Goal: Transaction & Acquisition: Purchase product/service

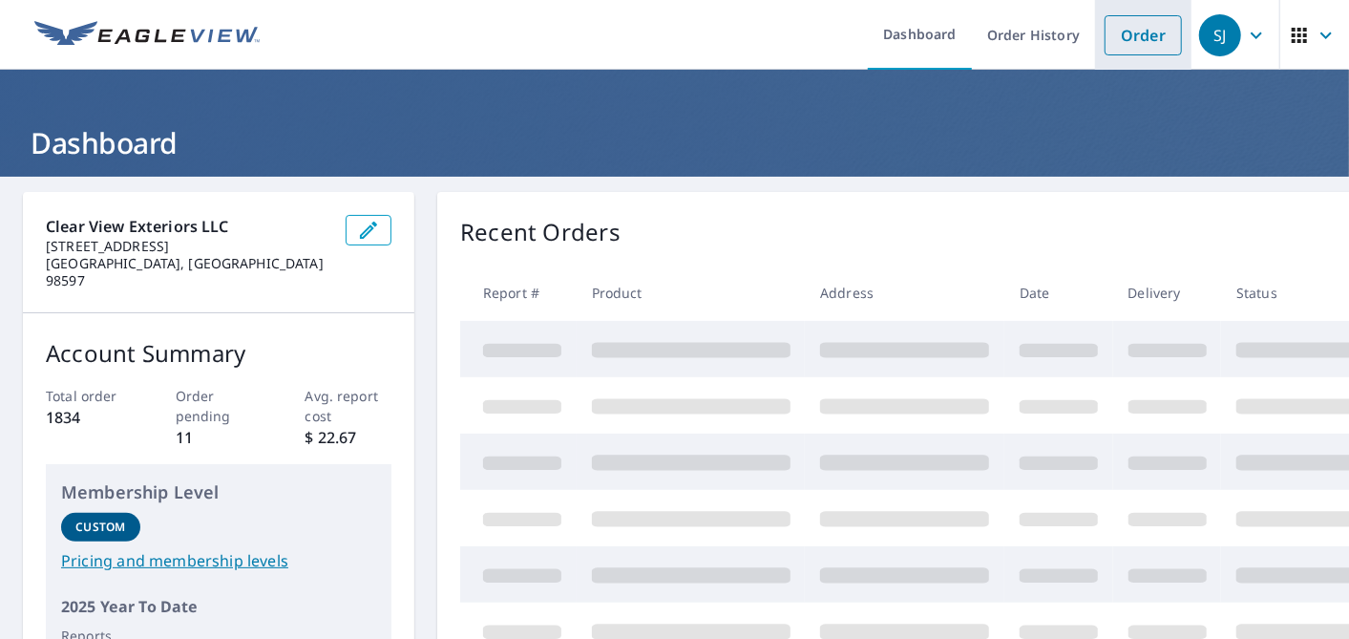
click at [1123, 30] on link "Order" at bounding box center [1142, 35] width 77 height 40
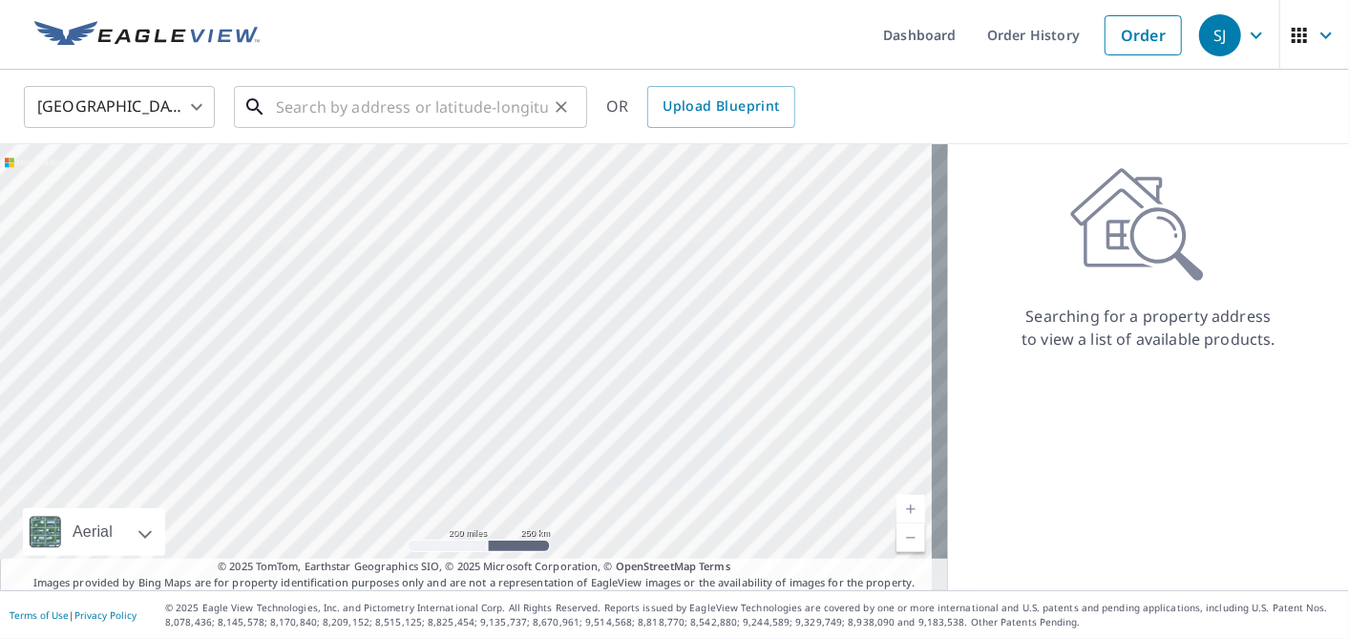
click at [493, 108] on input "text" at bounding box center [412, 106] width 272 height 53
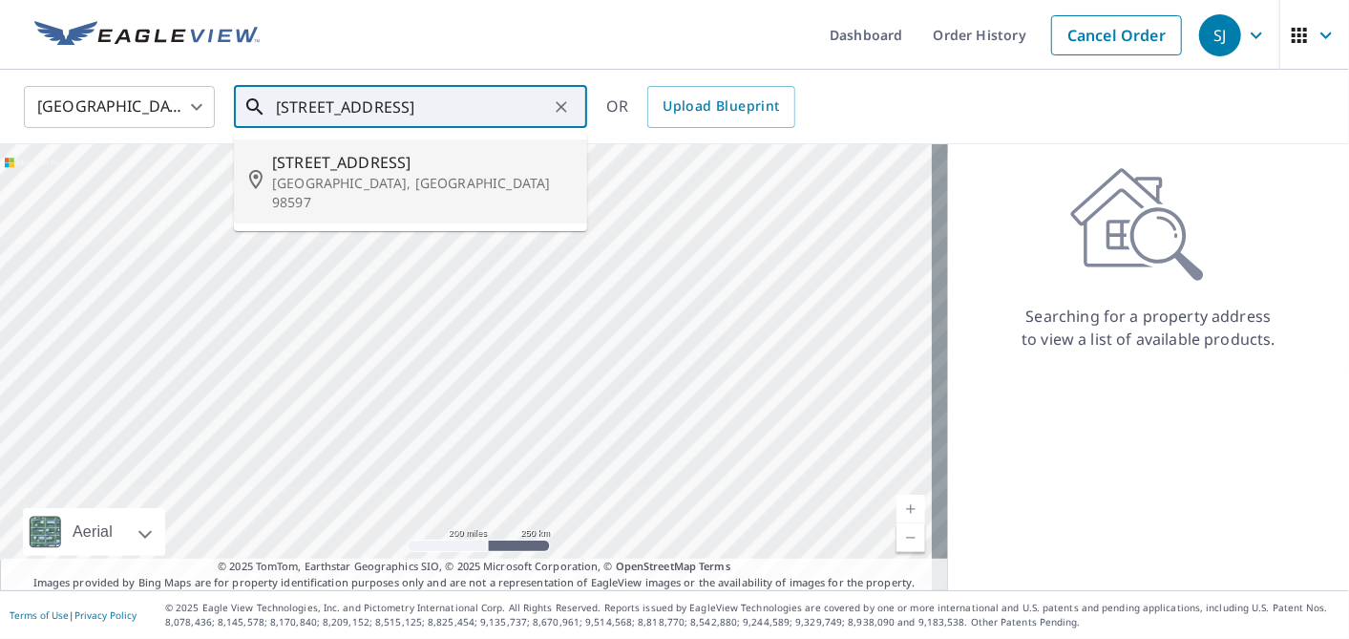
click at [388, 158] on span "[STREET_ADDRESS]" at bounding box center [422, 162] width 300 height 23
type input "[STREET_ADDRESS]"
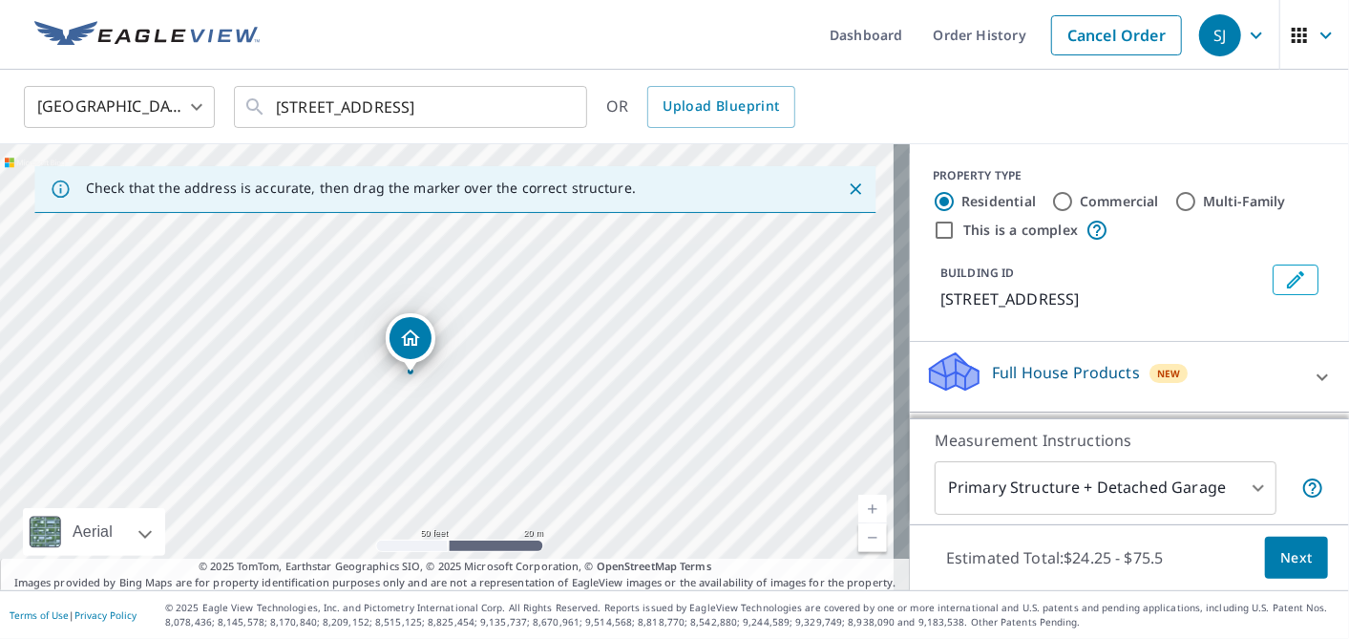
scroll to position [174, 0]
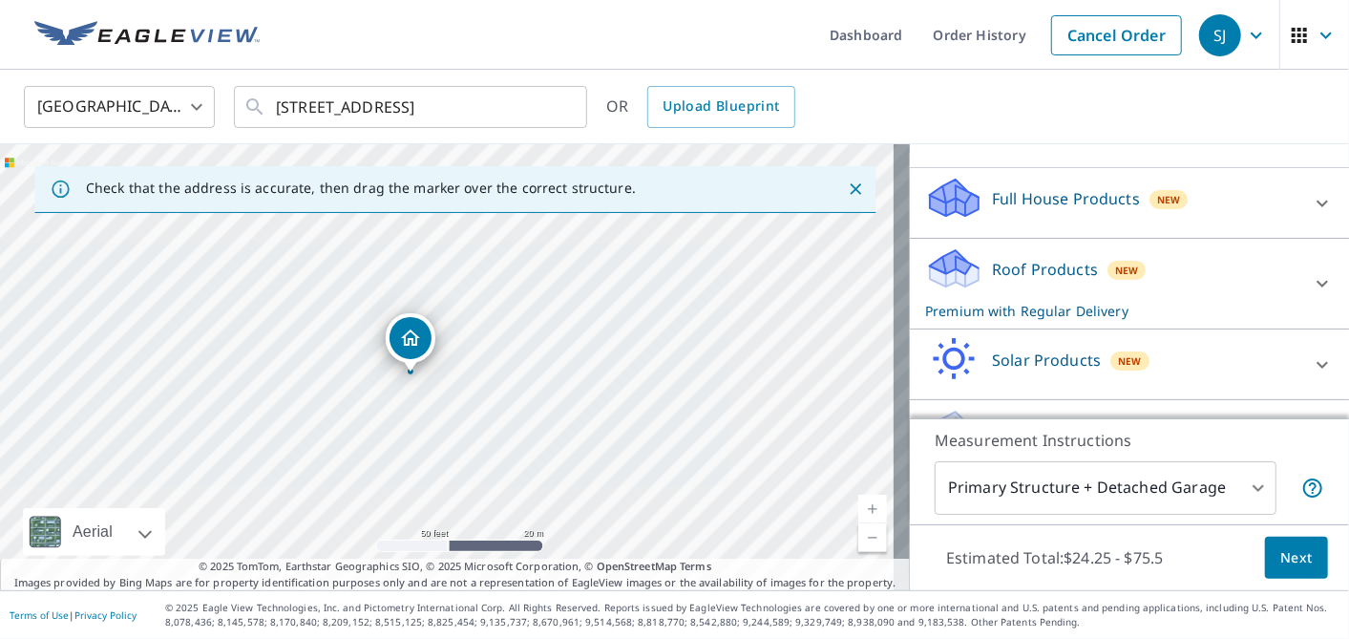
click at [1009, 276] on p "Roof Products" at bounding box center [1045, 269] width 106 height 23
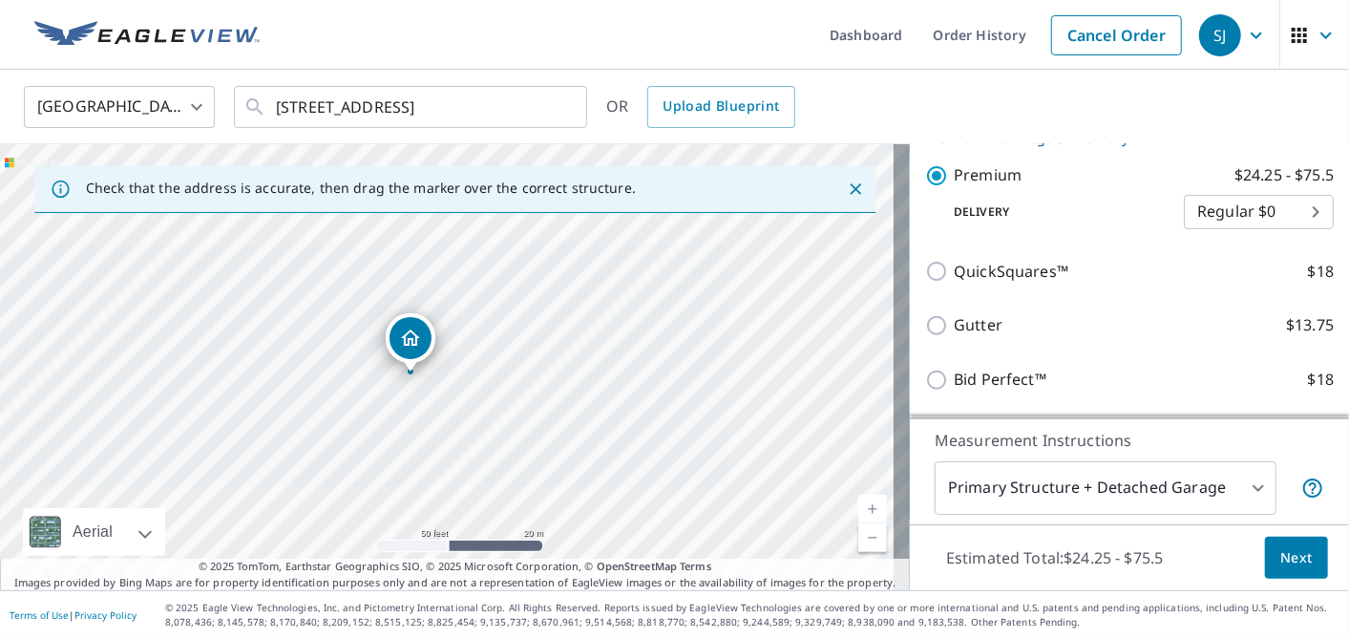
scroll to position [363, 0]
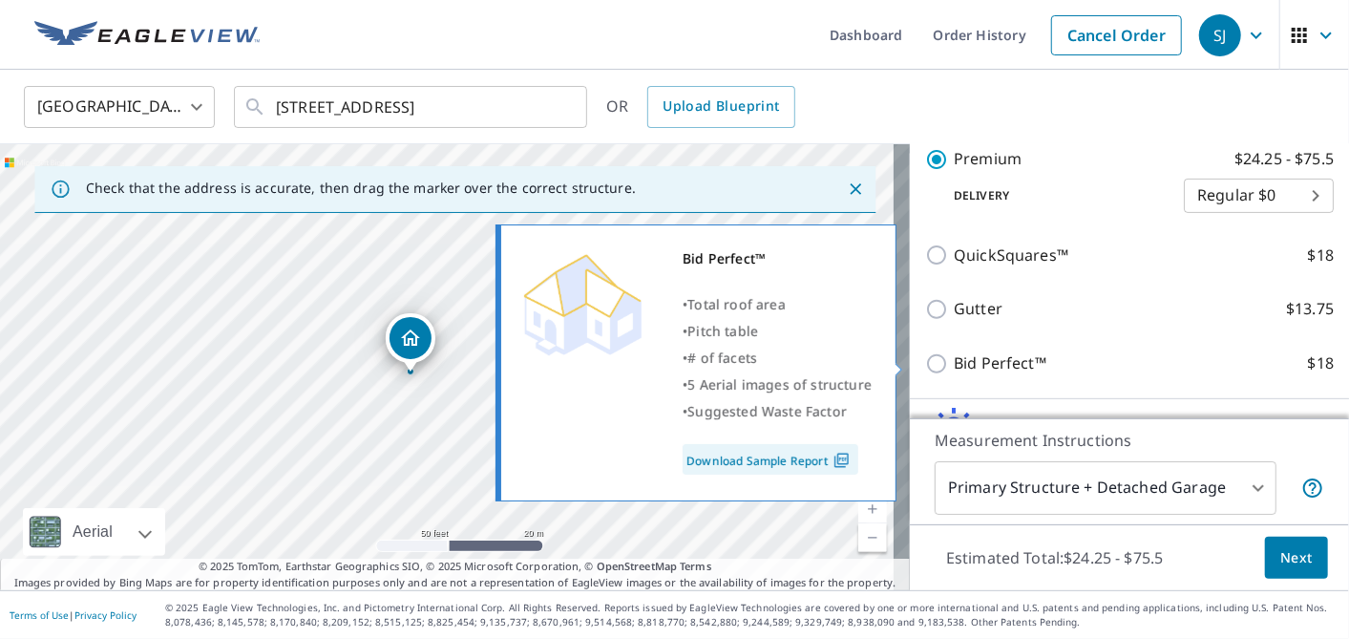
click at [955, 364] on p "Bid Perfect™" at bounding box center [1000, 363] width 93 height 24
click at [954, 364] on input "Bid Perfect™ $18" at bounding box center [939, 363] width 29 height 23
checkbox input "true"
checkbox input "false"
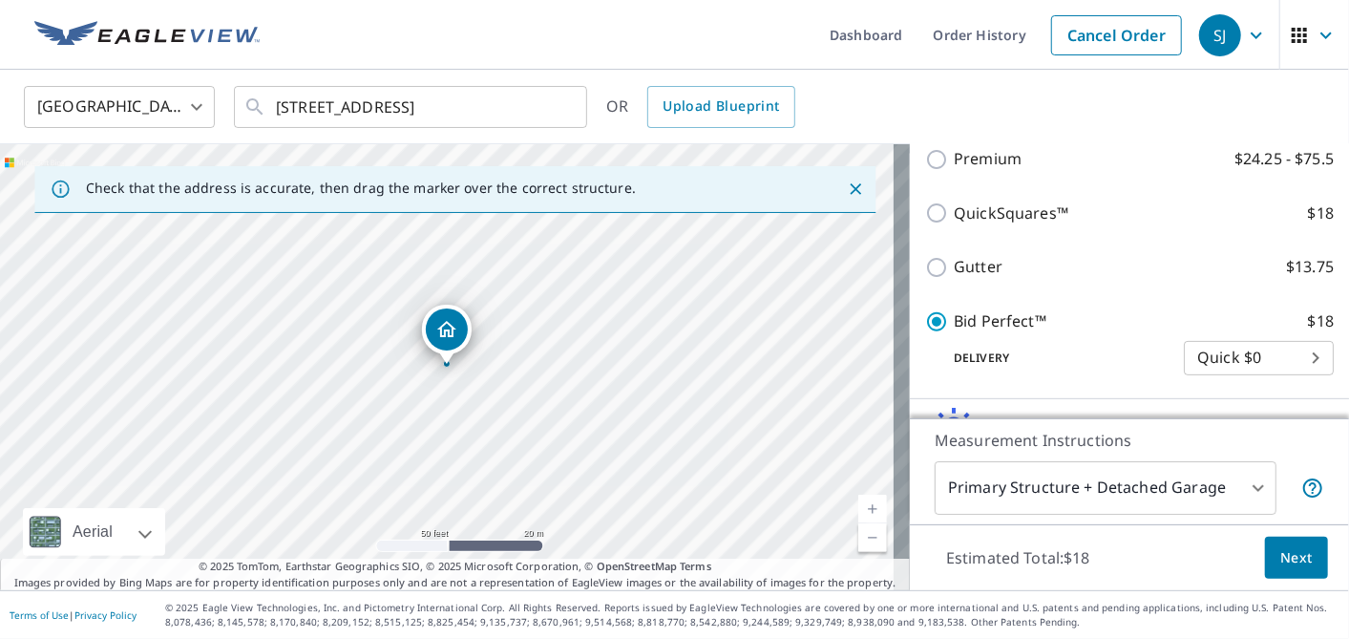
click at [1296, 554] on button "Next" at bounding box center [1296, 557] width 63 height 43
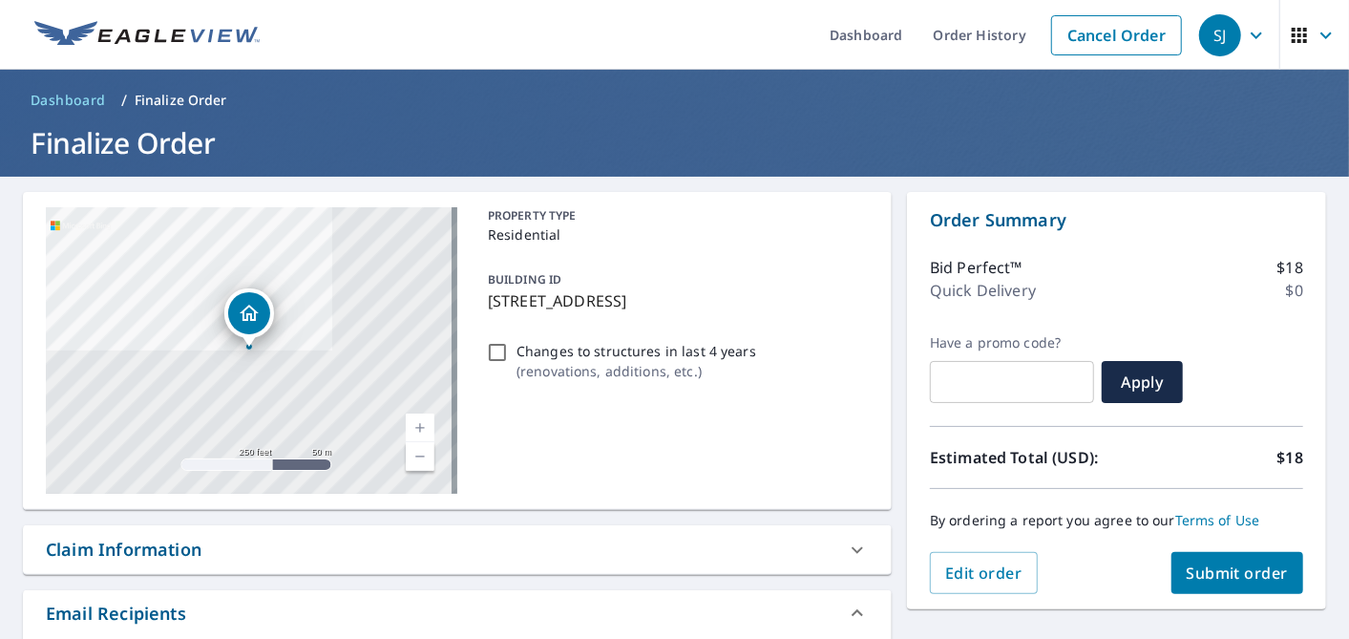
scroll to position [231, 0]
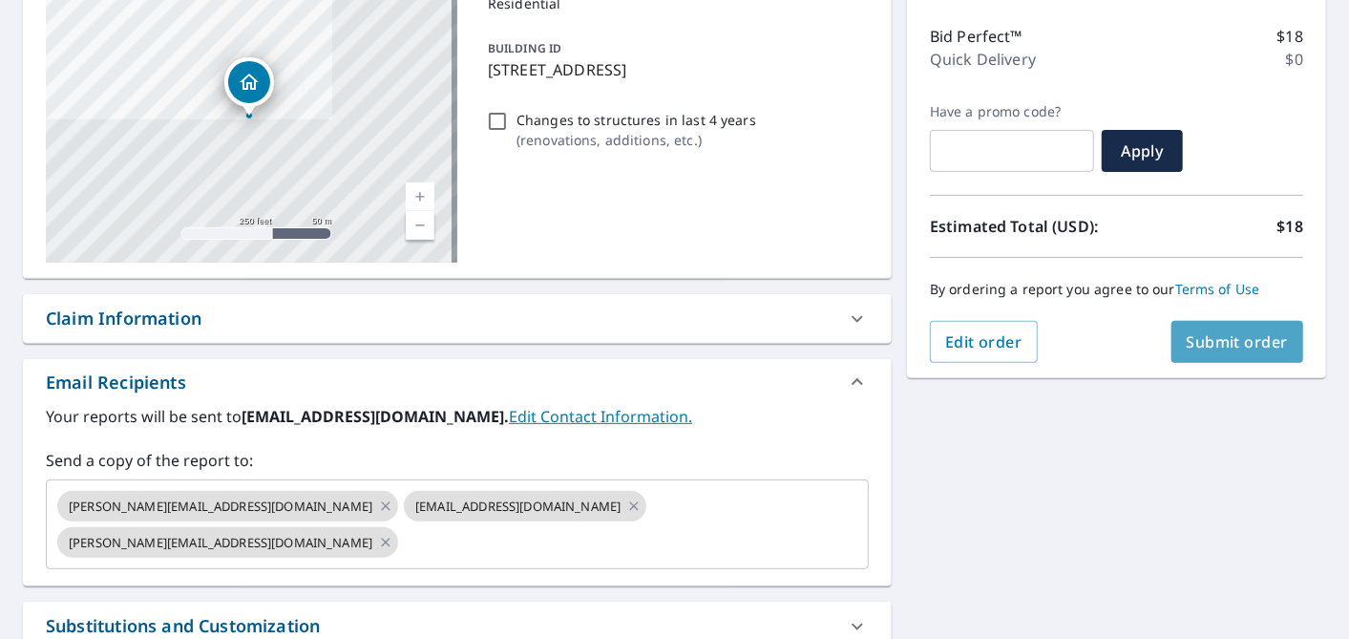
click at [1228, 343] on span "Submit order" at bounding box center [1237, 341] width 102 height 21
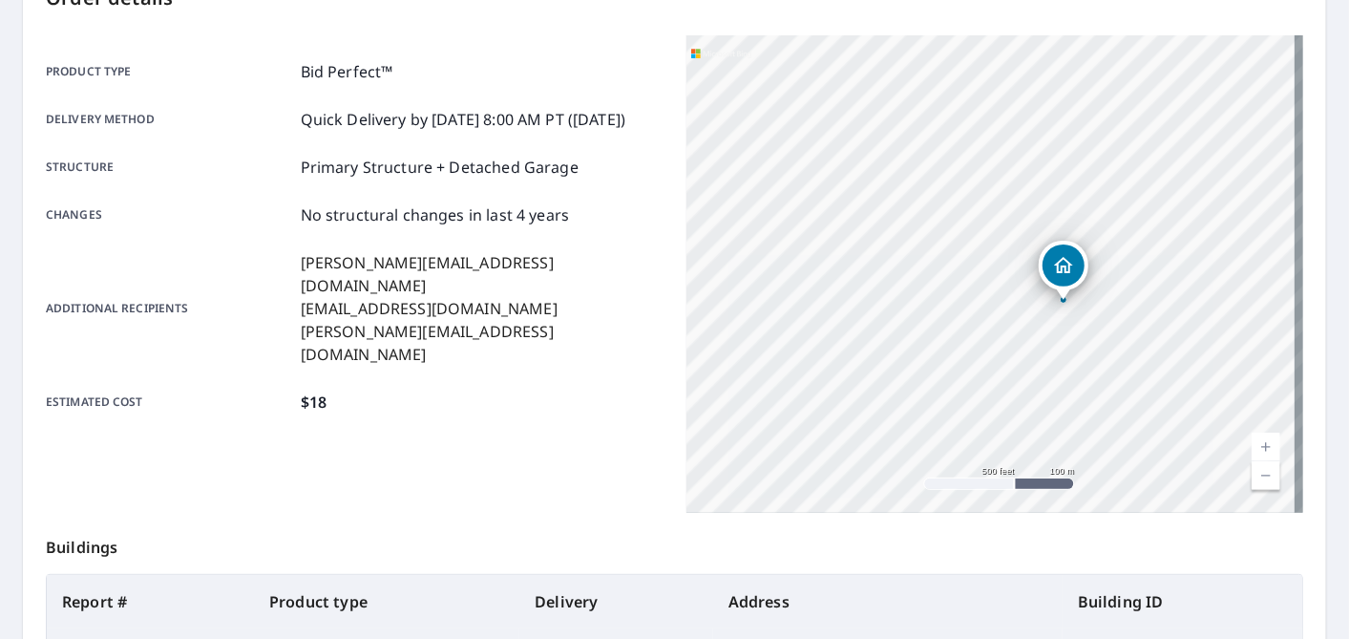
scroll to position [483, 0]
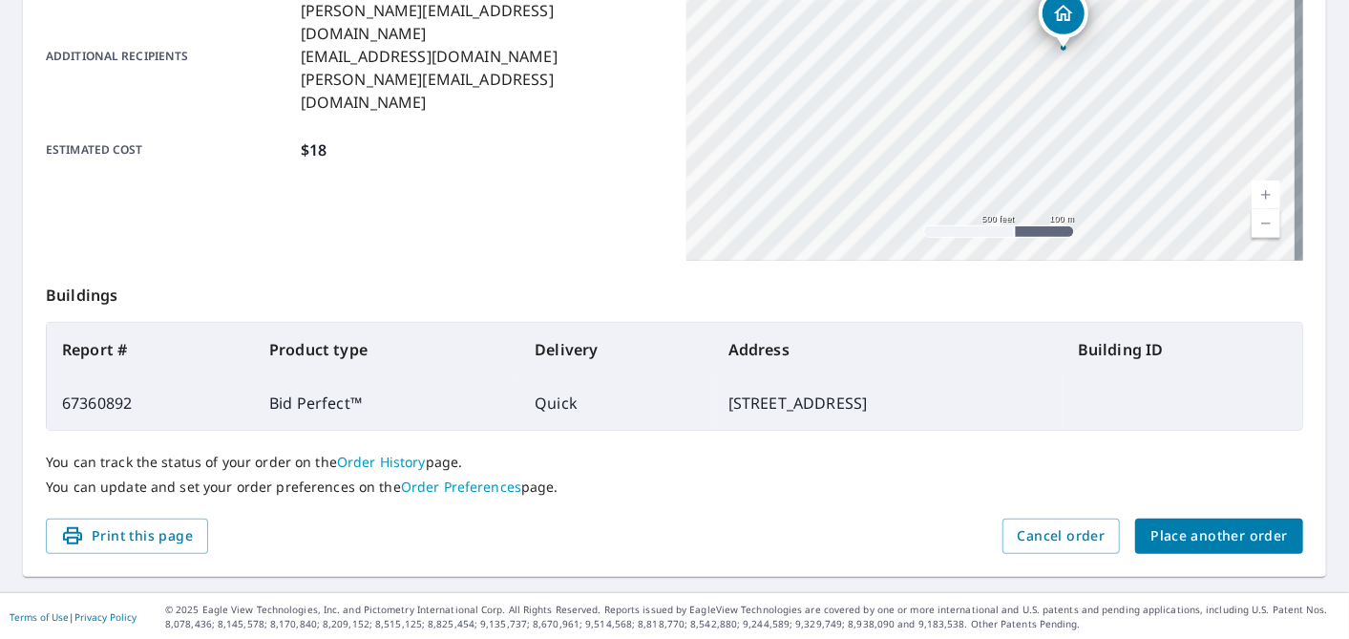
click at [1205, 544] on span "Place another order" at bounding box center [1218, 536] width 137 height 24
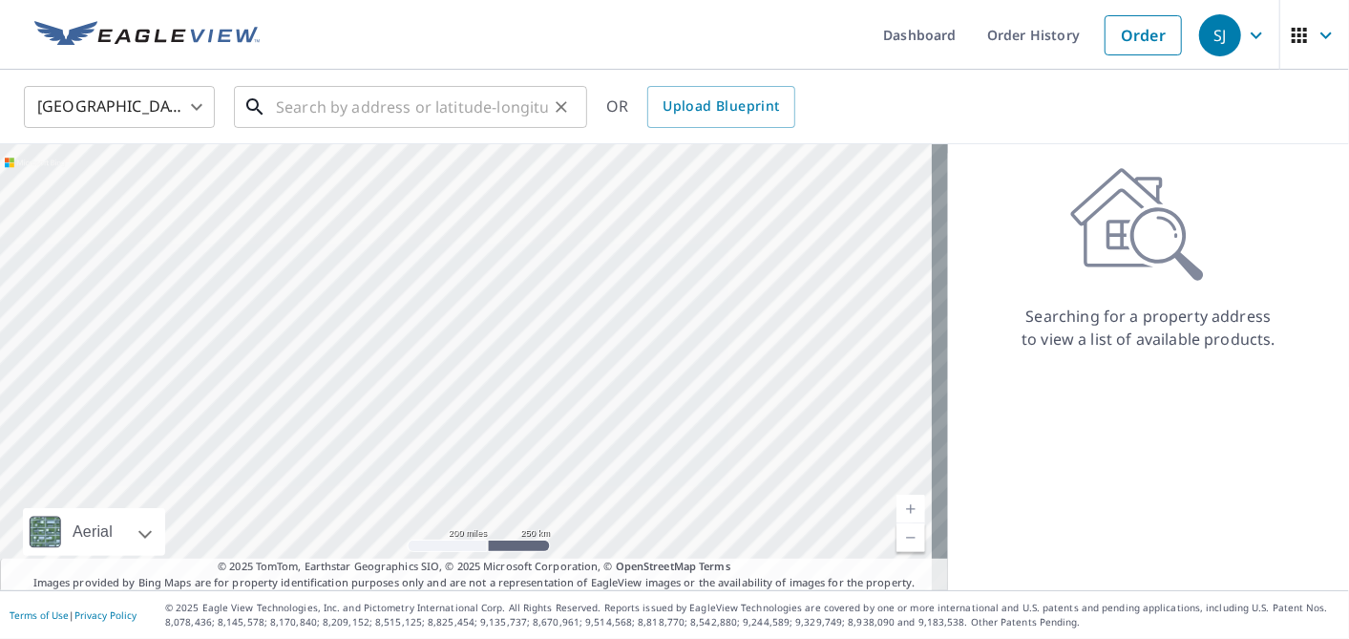
click at [418, 90] on input "text" at bounding box center [412, 106] width 272 height 53
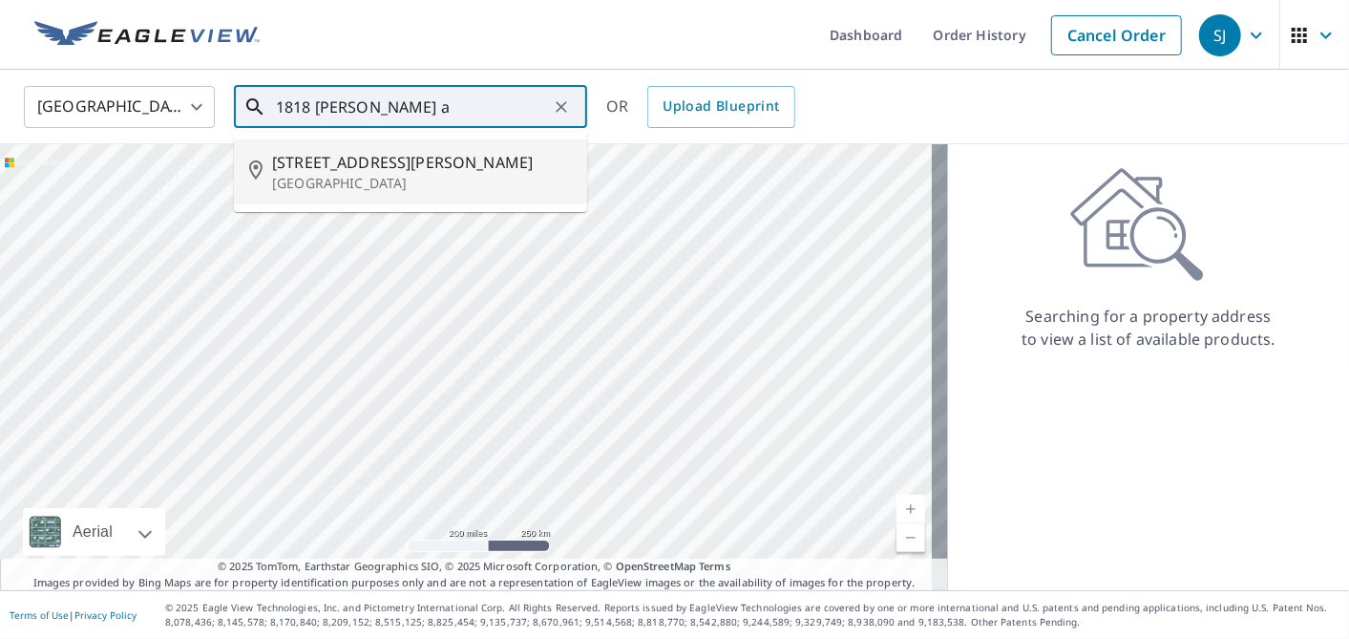
click at [340, 171] on span "[STREET_ADDRESS][PERSON_NAME]" at bounding box center [422, 162] width 300 height 23
type input "[STREET_ADDRESS][PERSON_NAME][PERSON_NAME]"
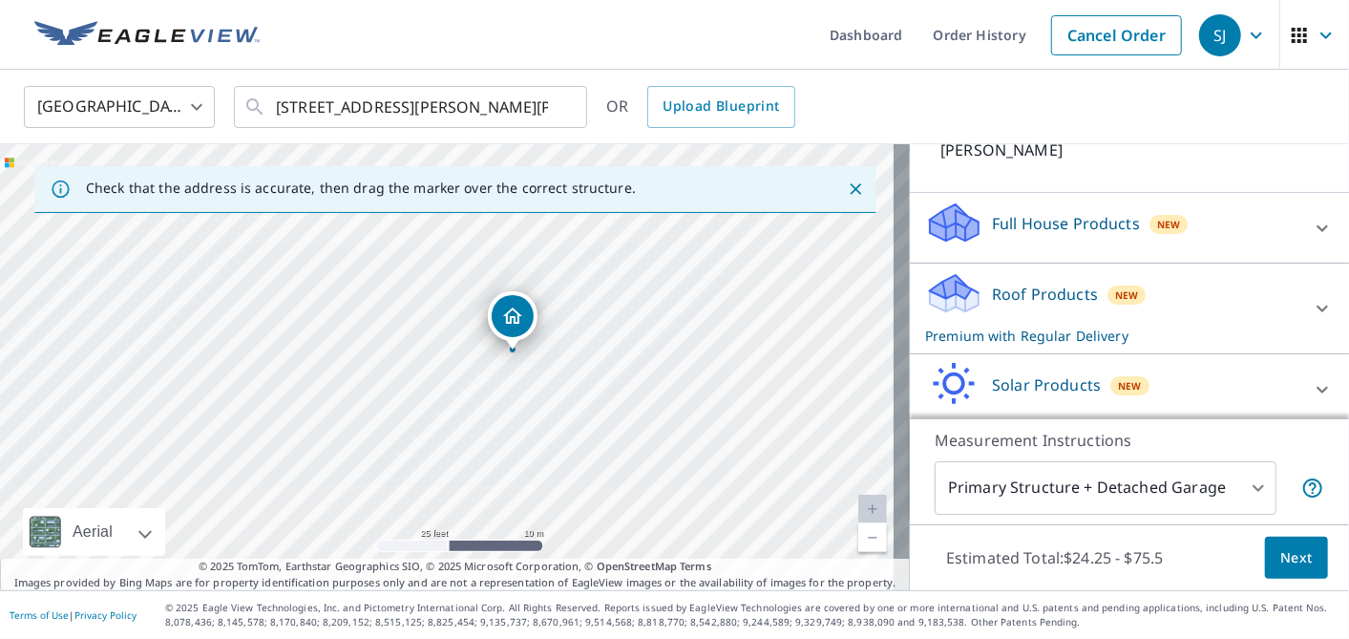
scroll to position [176, 0]
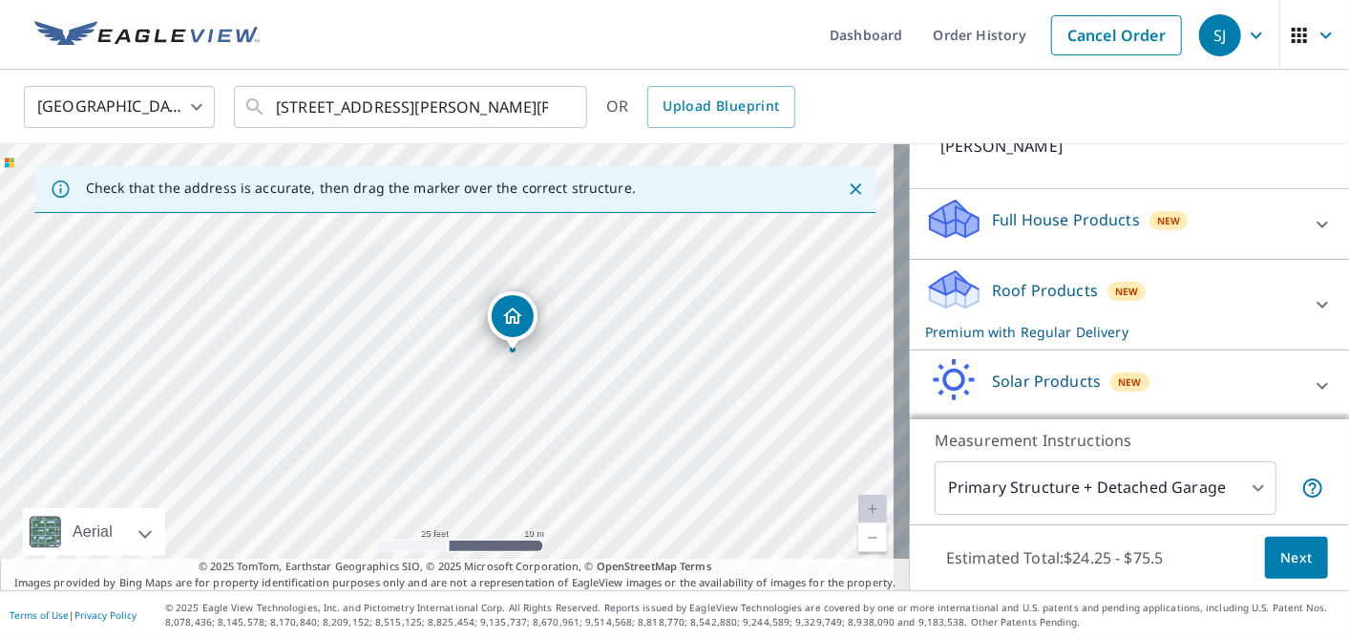
click at [1041, 279] on p "Roof Products" at bounding box center [1045, 290] width 106 height 23
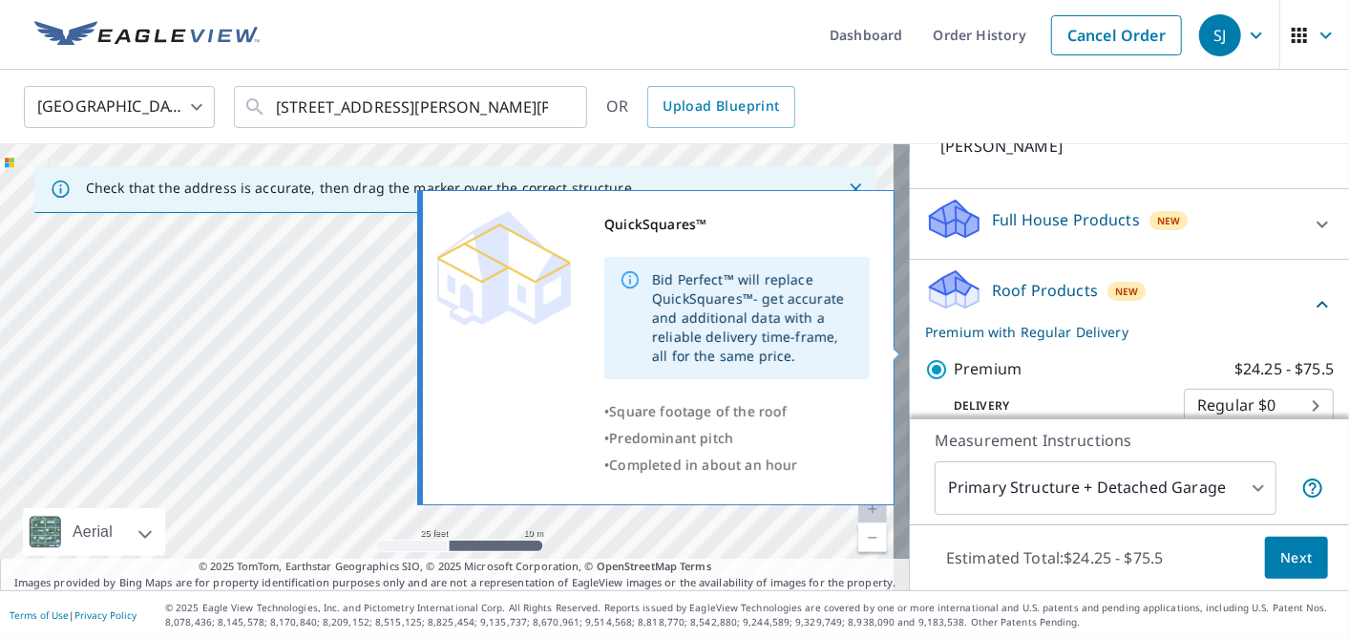
scroll to position [366, 0]
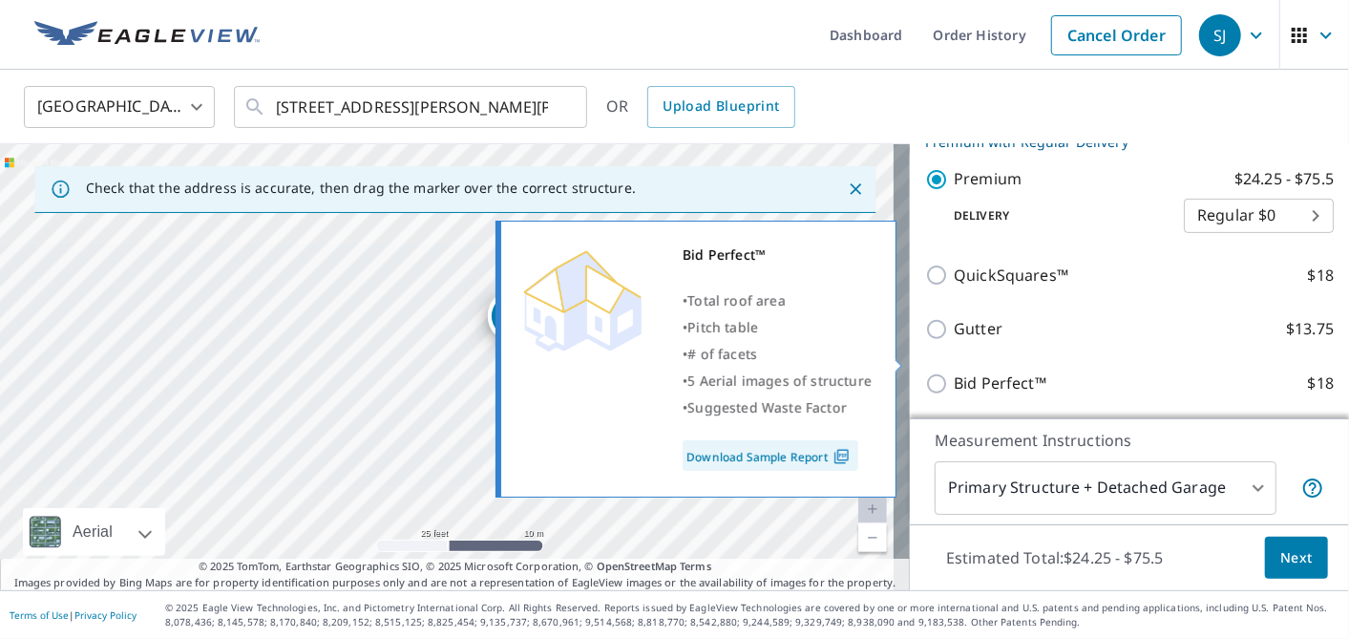
click at [974, 371] on p "Bid Perfect™" at bounding box center [1000, 383] width 93 height 24
click at [954, 372] on input "Bid Perfect™ $18" at bounding box center [939, 383] width 29 height 23
checkbox input "true"
checkbox input "false"
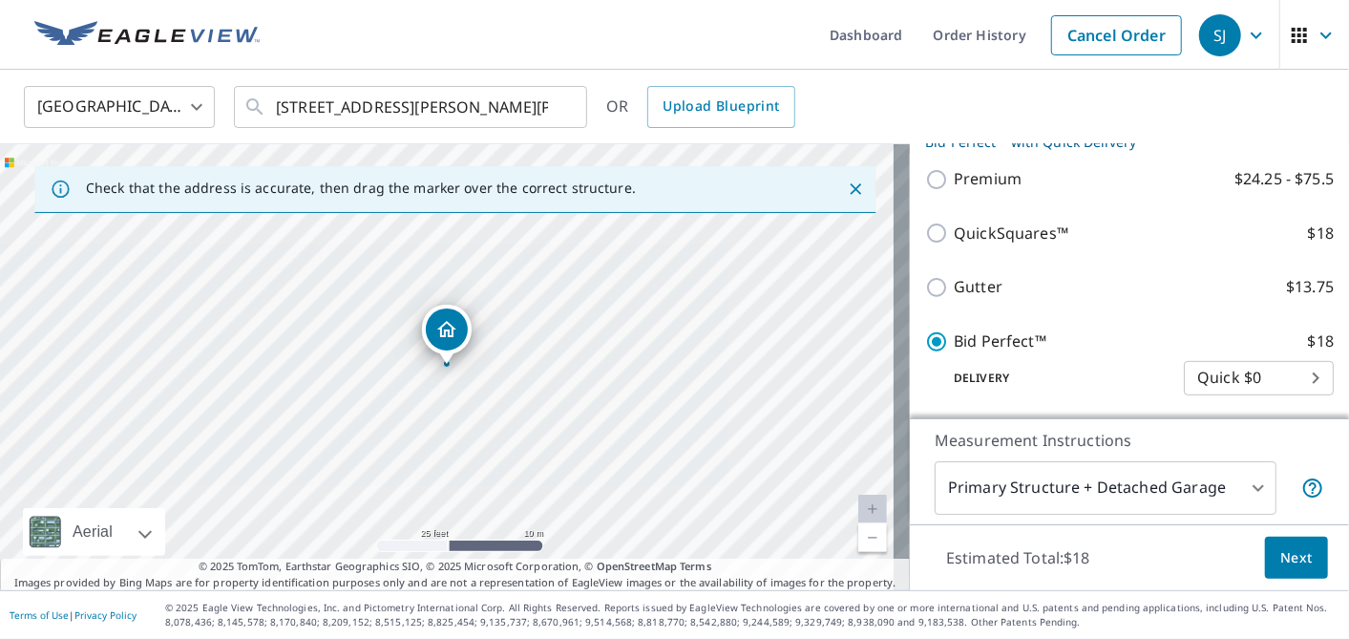
click at [1292, 557] on span "Next" at bounding box center [1296, 558] width 32 height 24
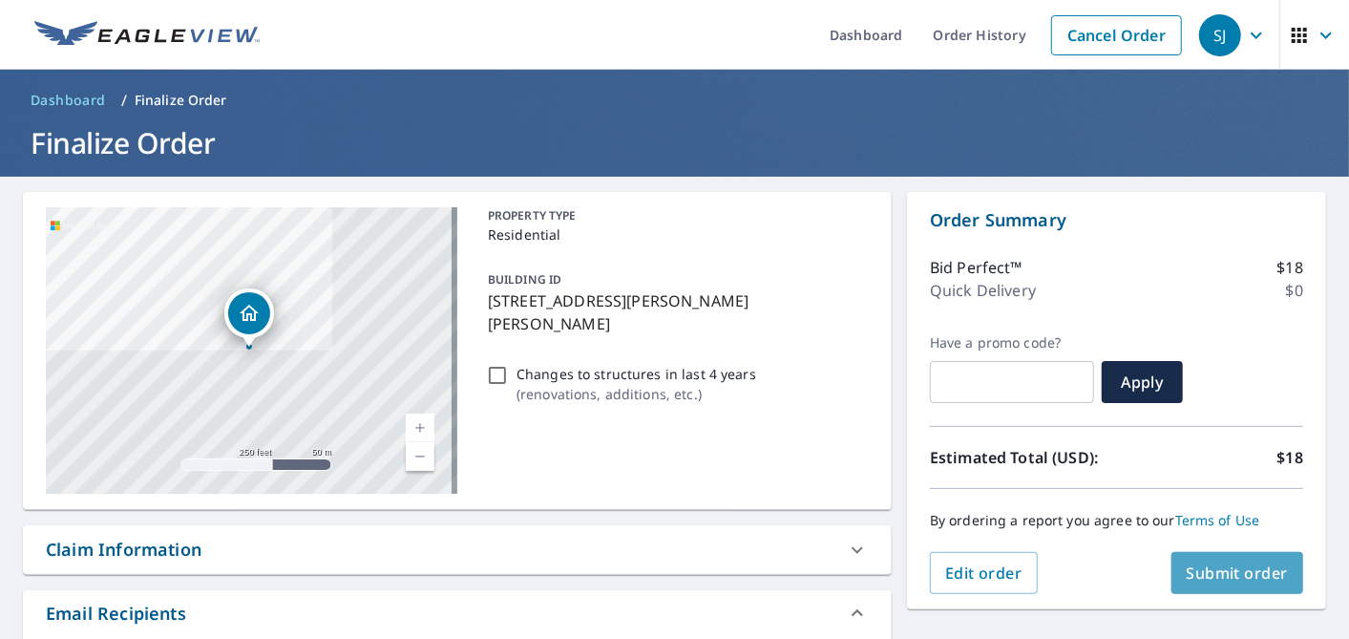
click at [1195, 580] on span "Submit order" at bounding box center [1237, 572] width 102 height 21
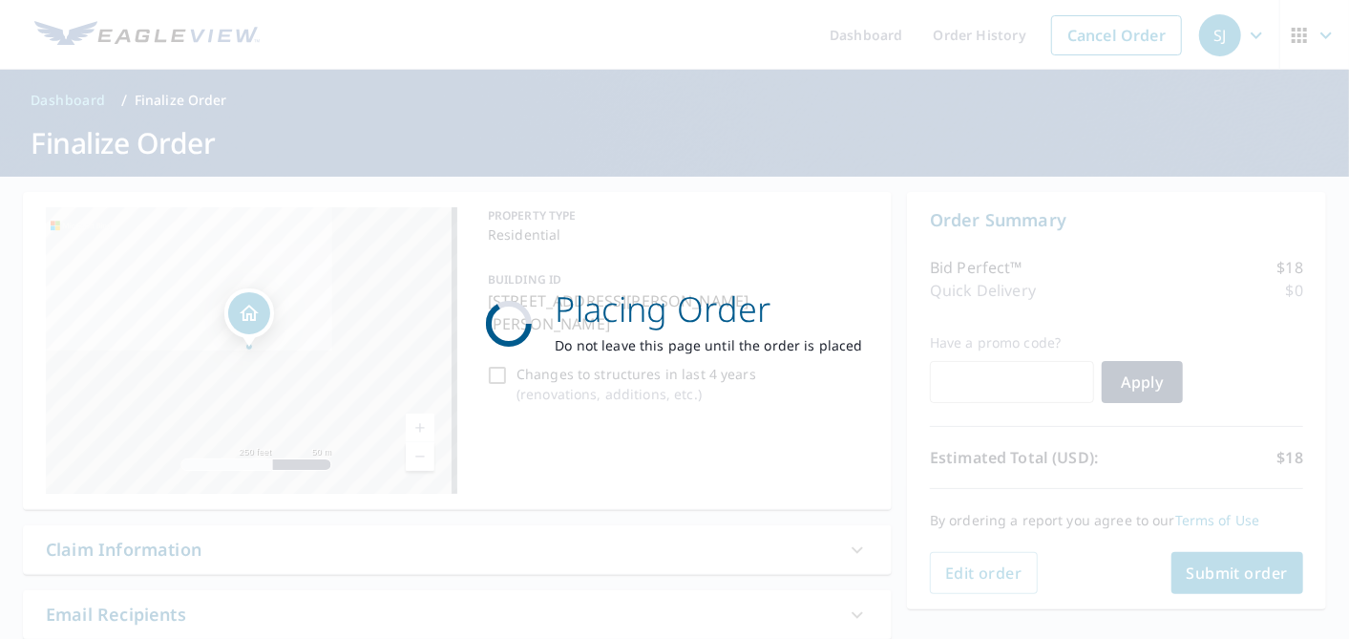
click at [1195, 580] on div "Placing Order Do not leave this page until the order is placed" at bounding box center [674, 319] width 1349 height 639
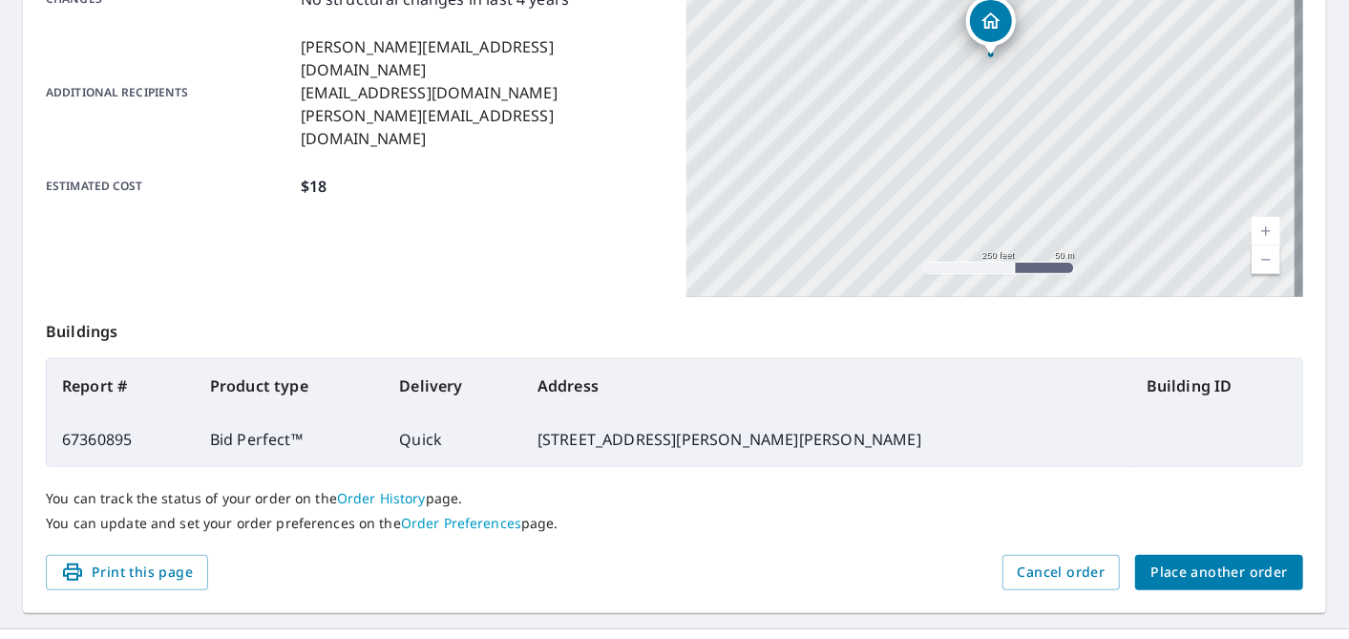
scroll to position [483, 0]
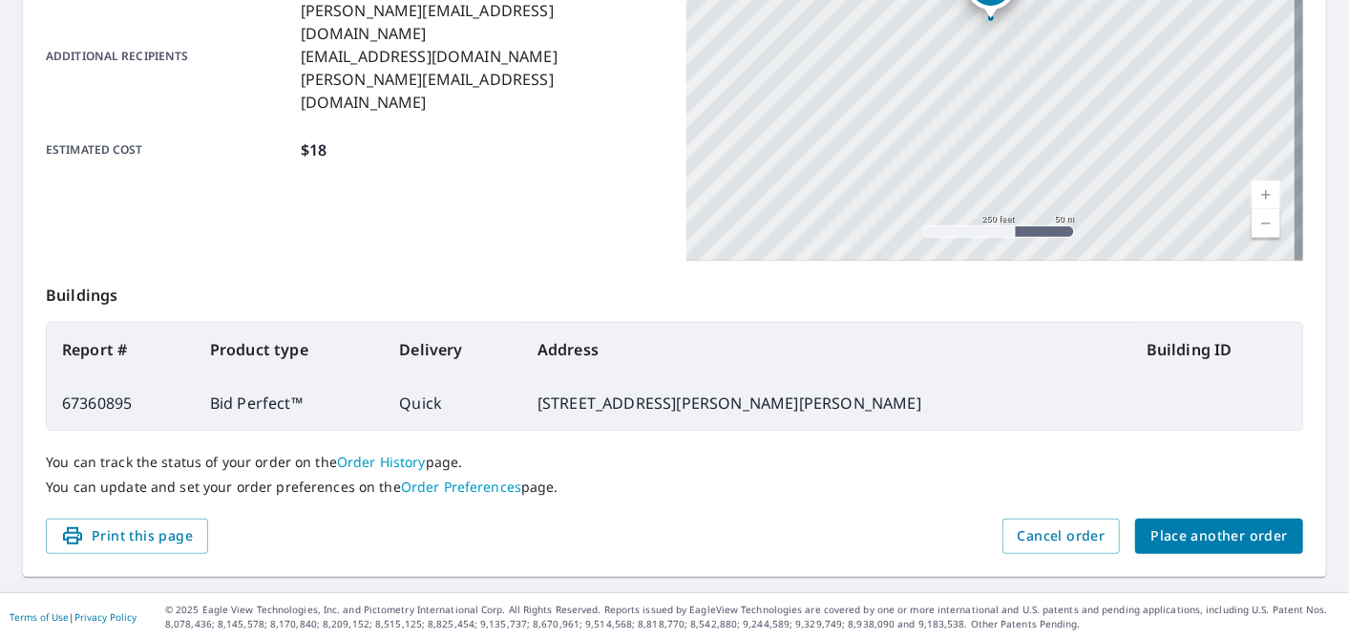
click at [1187, 531] on span "Place another order" at bounding box center [1218, 536] width 137 height 24
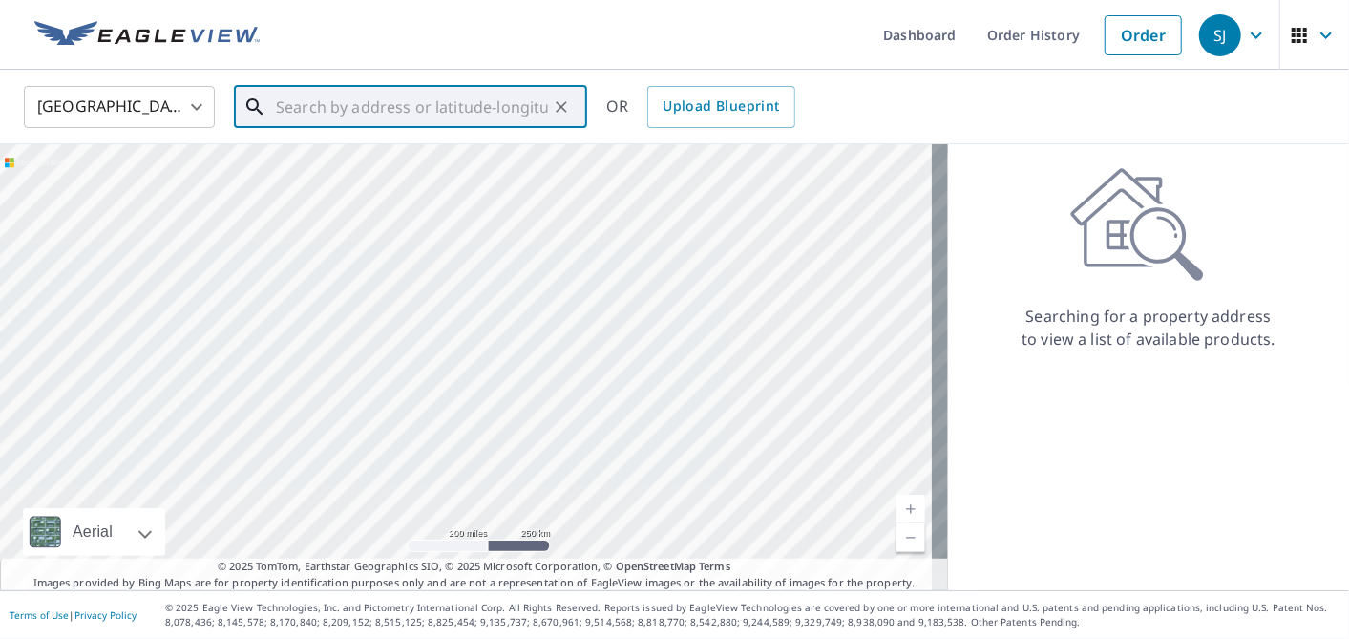
click at [450, 91] on input "text" at bounding box center [412, 106] width 272 height 53
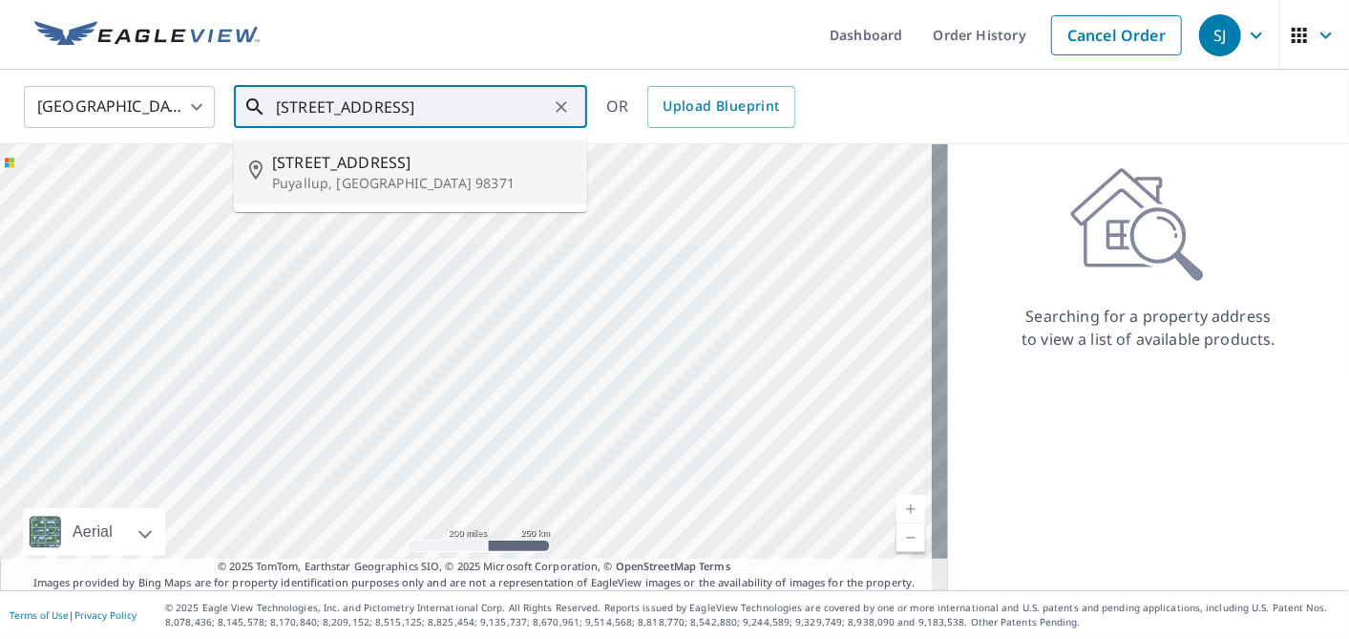
click at [370, 170] on span "[STREET_ADDRESS]" at bounding box center [422, 162] width 300 height 23
type input "[STREET_ADDRESS]"
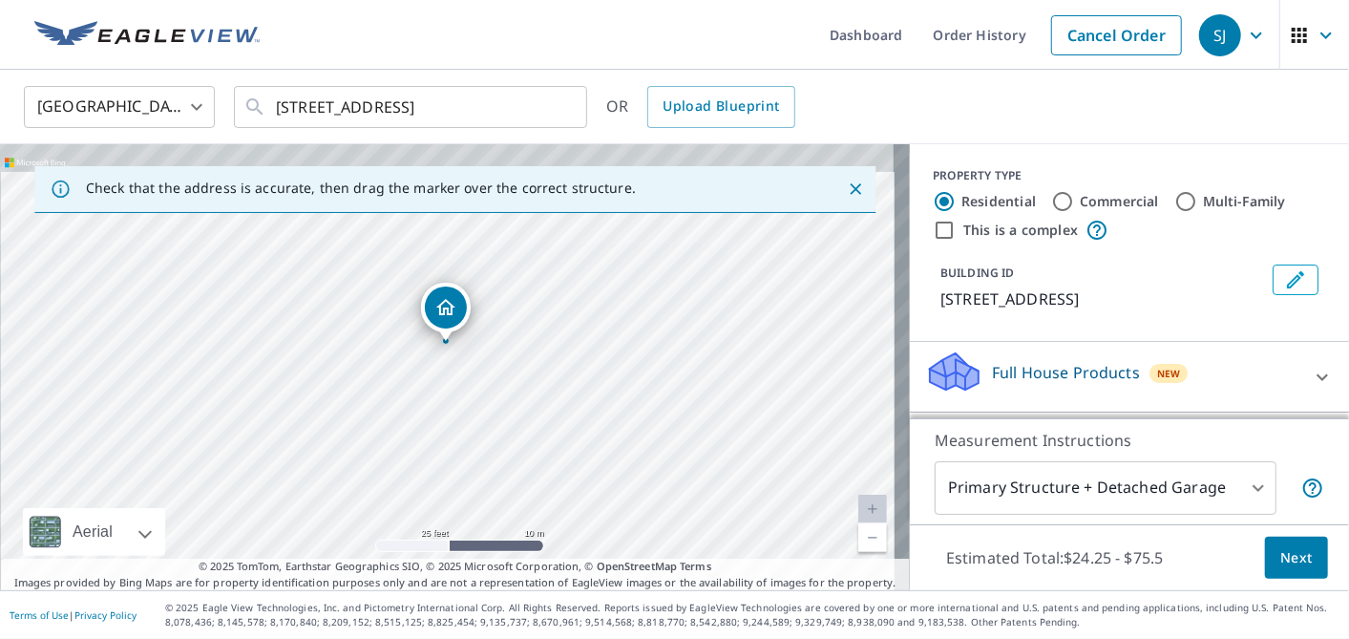
drag, startPoint x: 506, startPoint y: 411, endPoint x: 508, endPoint y: 515, distance: 104.1
click at [508, 515] on div "[STREET_ADDRESS]" at bounding box center [455, 367] width 910 height 446
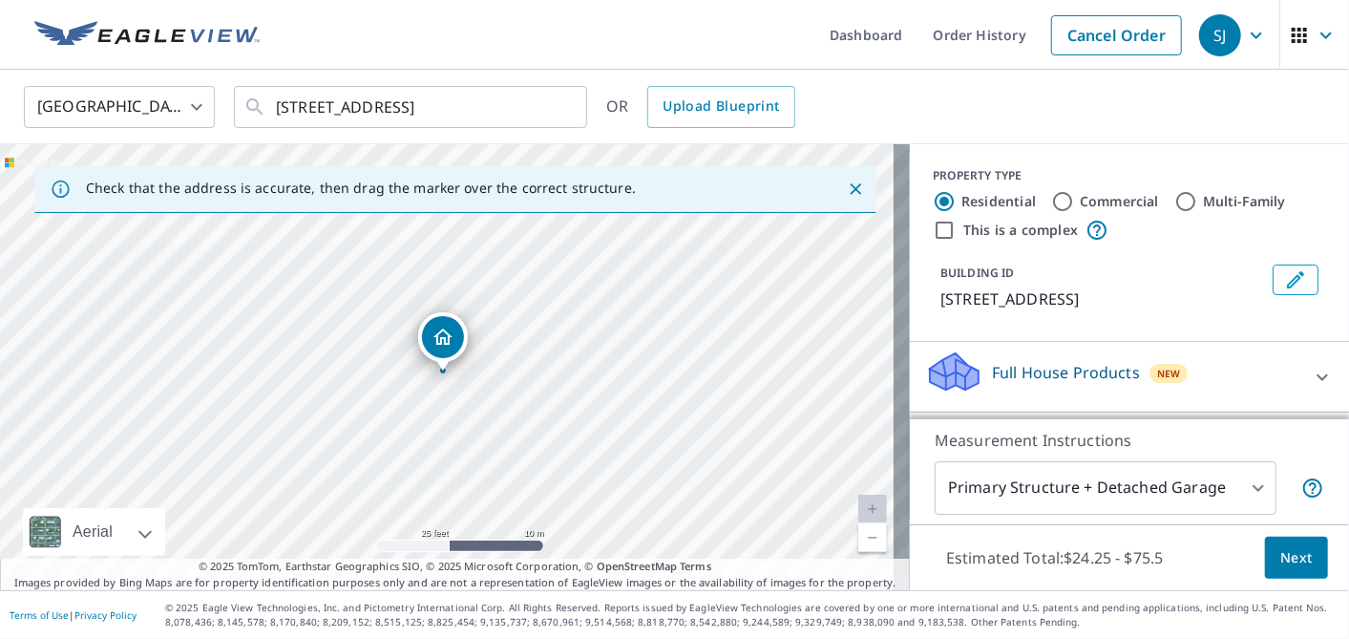
scroll to position [223, 0]
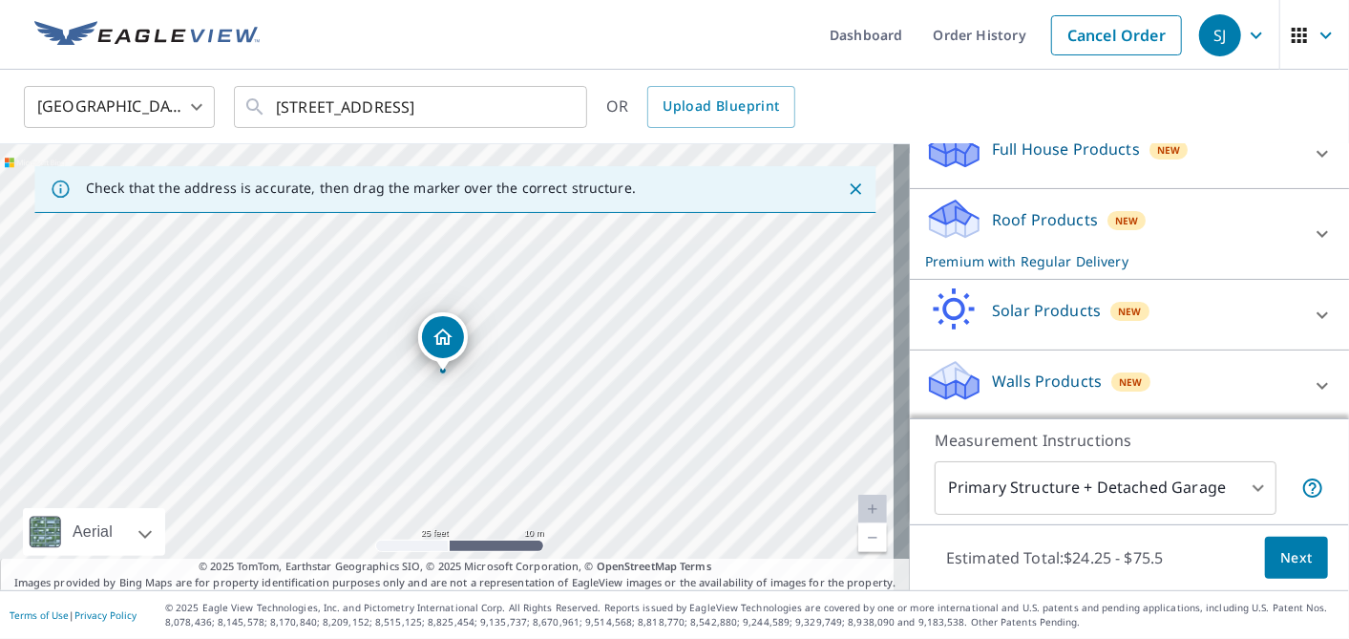
click at [1016, 227] on p "Roof Products" at bounding box center [1045, 219] width 106 height 23
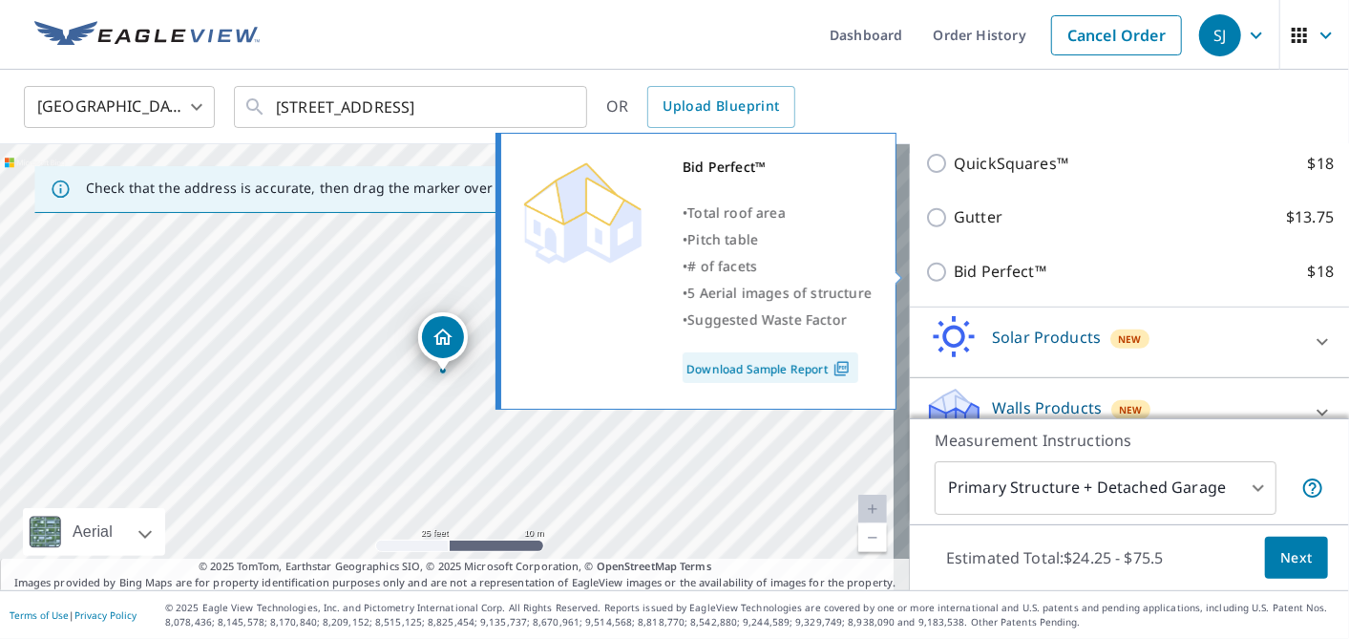
click at [965, 262] on p "Bid Perfect™" at bounding box center [1000, 272] width 93 height 24
click at [954, 262] on input "Bid Perfect™ $18" at bounding box center [939, 272] width 29 height 23
checkbox input "true"
checkbox input "false"
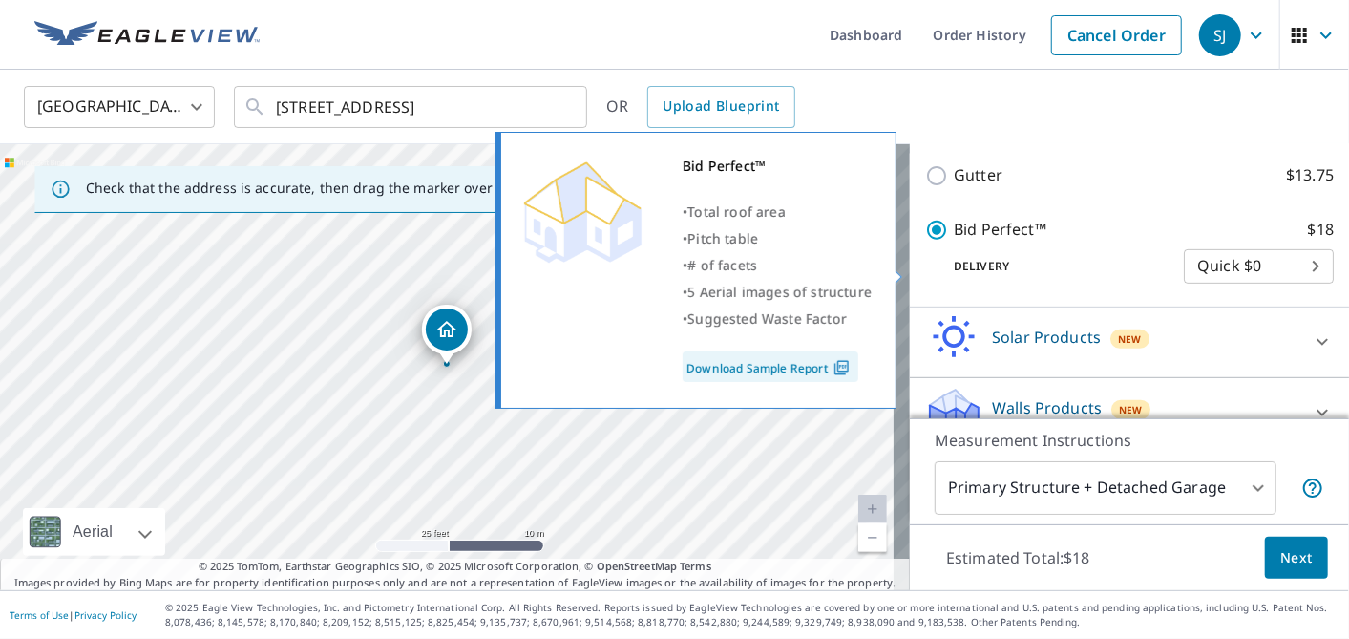
scroll to position [412, 0]
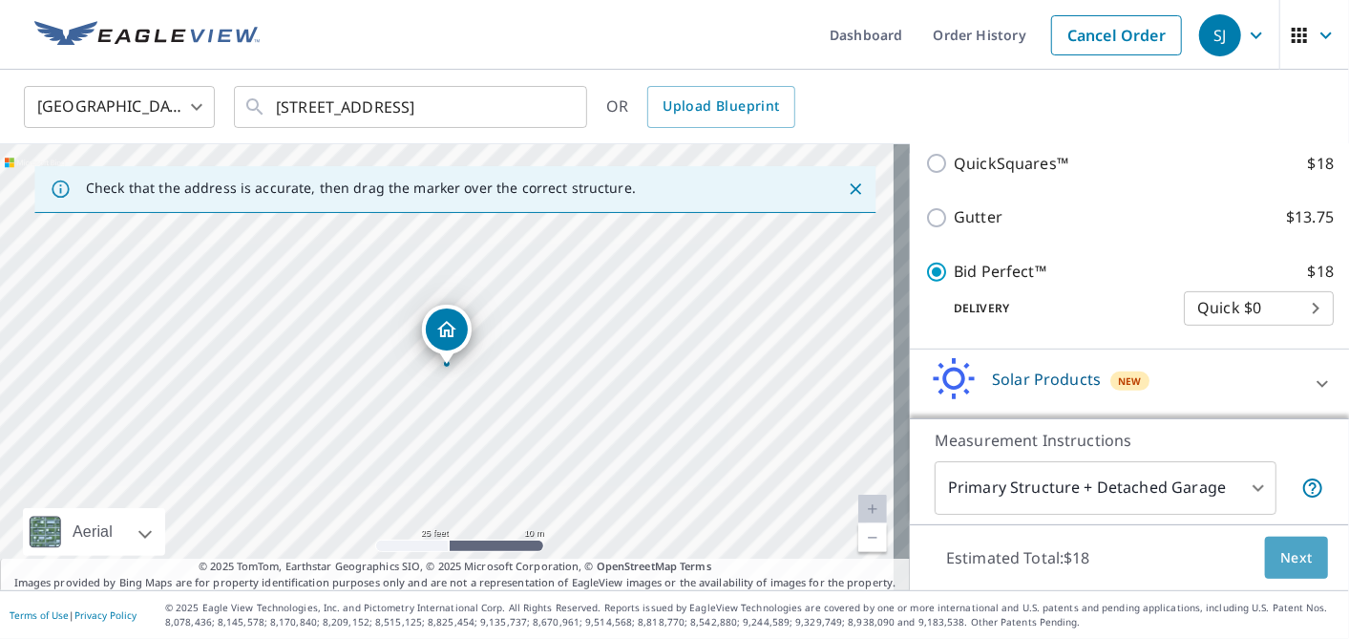
click at [1280, 568] on span "Next" at bounding box center [1296, 558] width 32 height 24
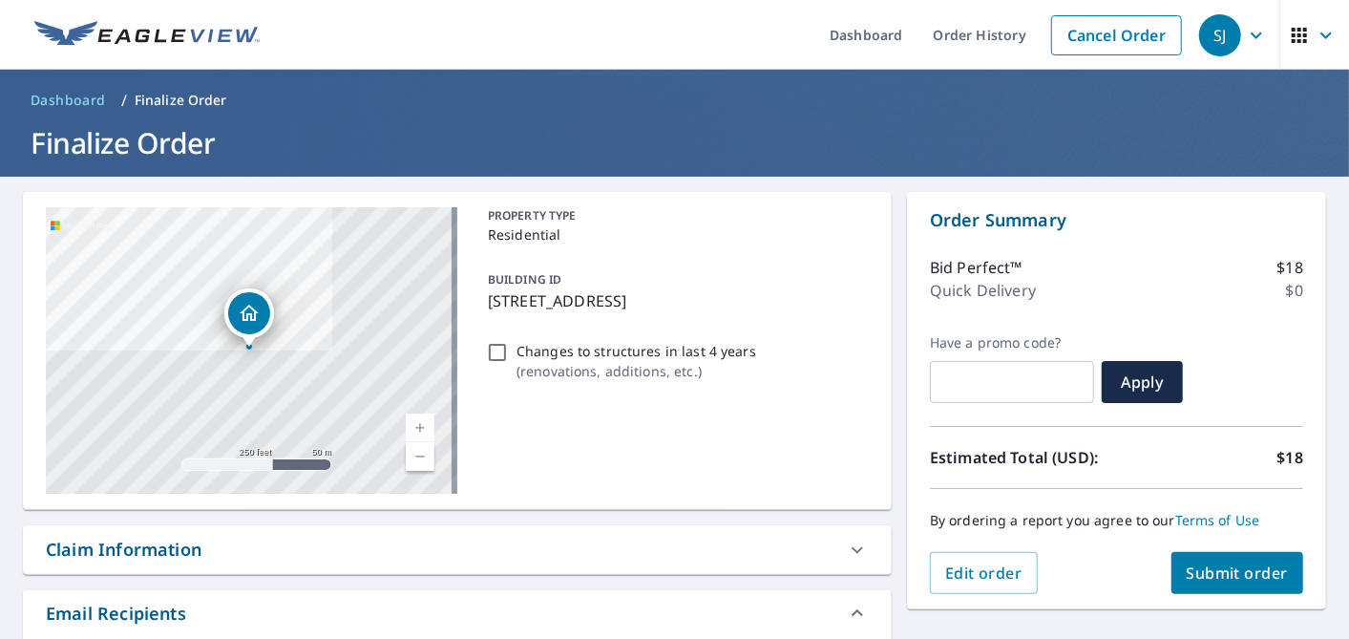
click at [1216, 582] on span "Submit order" at bounding box center [1237, 572] width 102 height 21
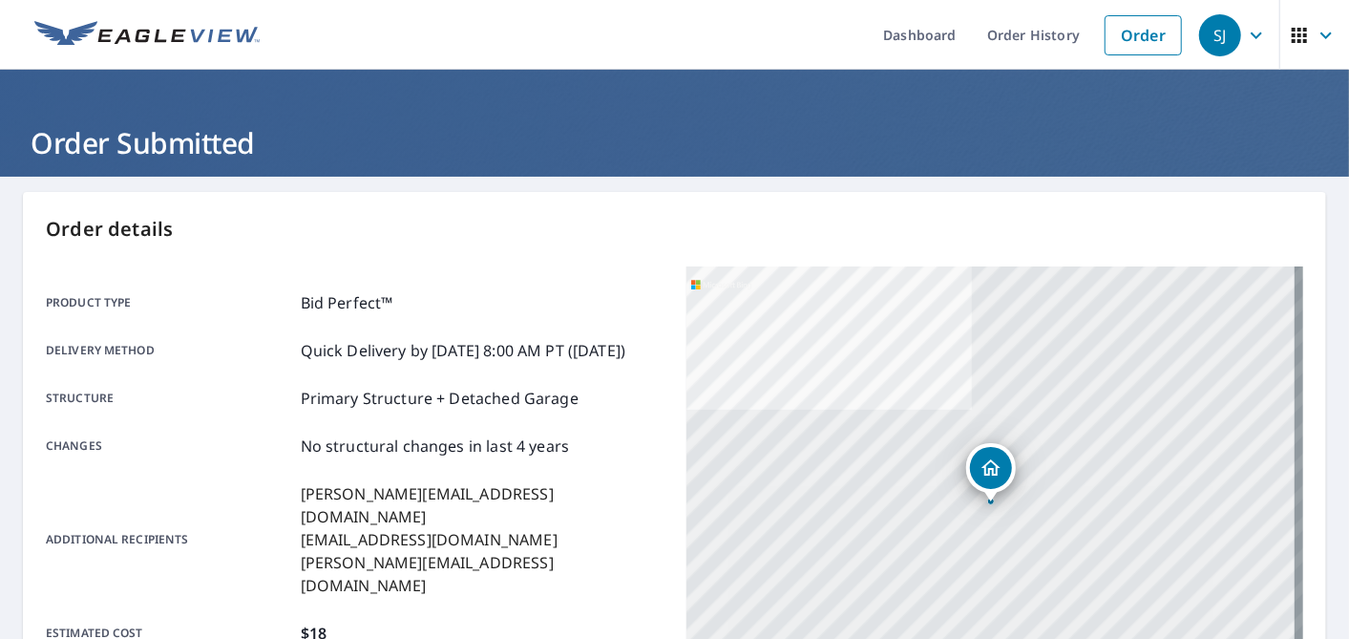
click at [593, 197] on div "Order details Product type Bid Perfect™ Delivery method Quick Delivery by [DATE…" at bounding box center [674, 626] width 1303 height 868
